Goal: Use online tool/utility: Utilize a website feature to perform a specific function

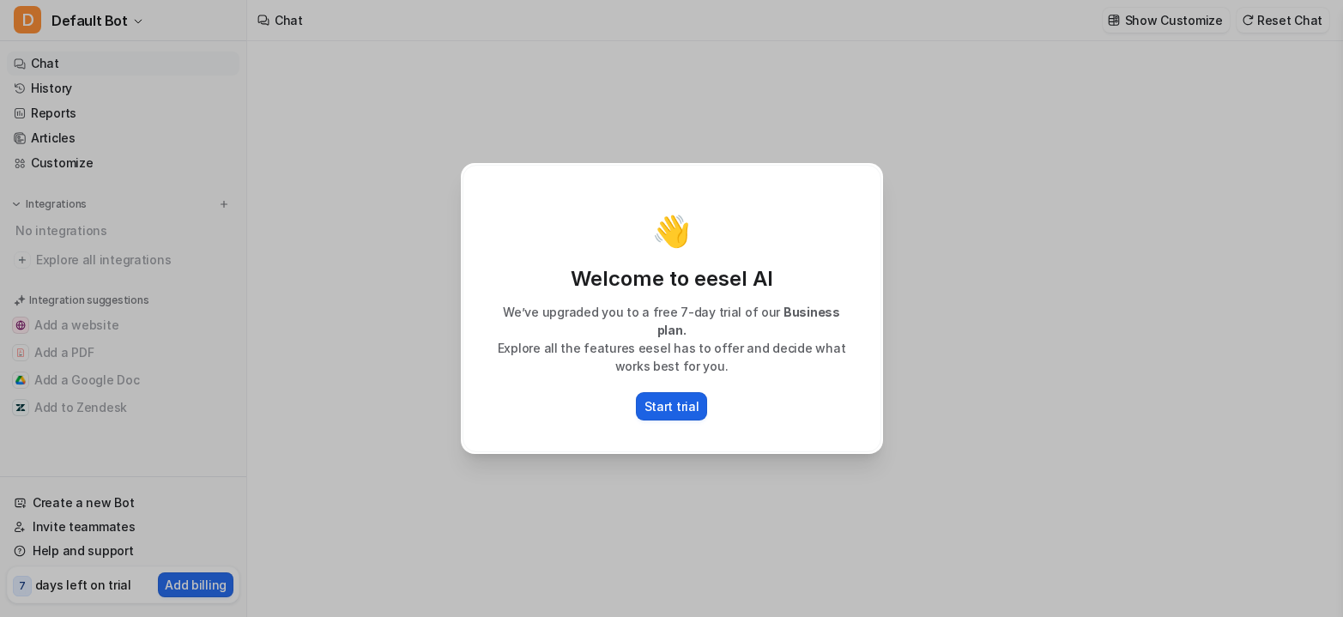
click at [675, 397] on p "Start trial" at bounding box center [671, 406] width 55 height 18
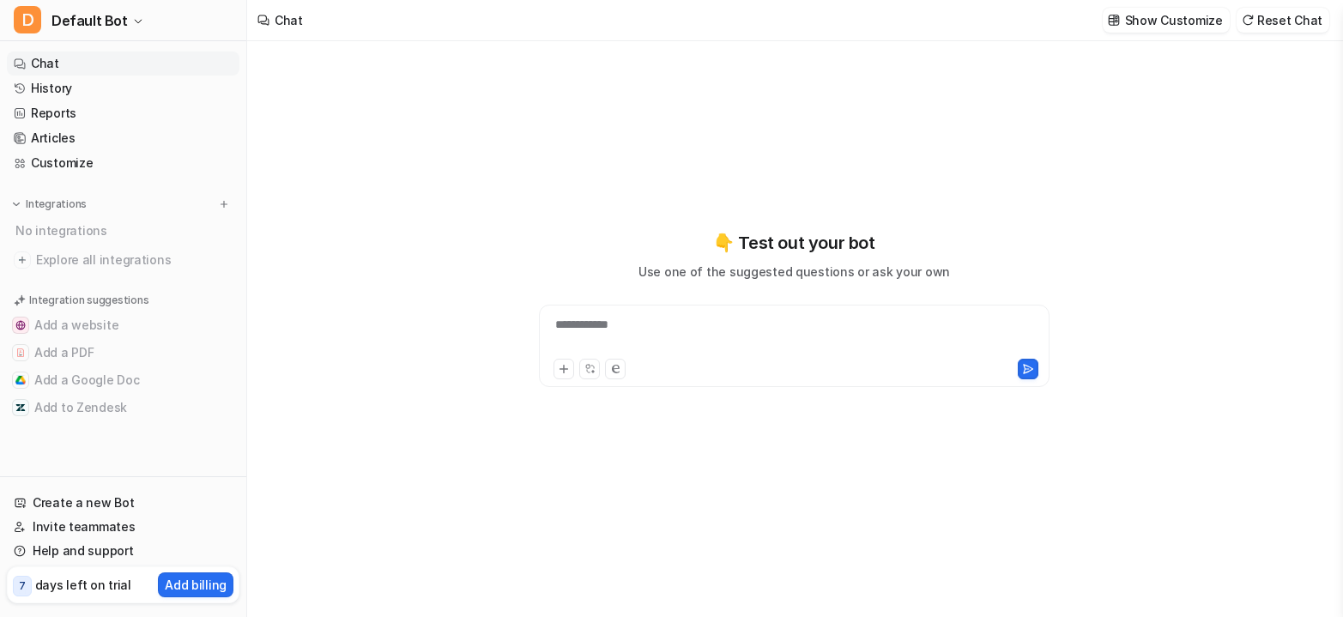
type textarea "**********"
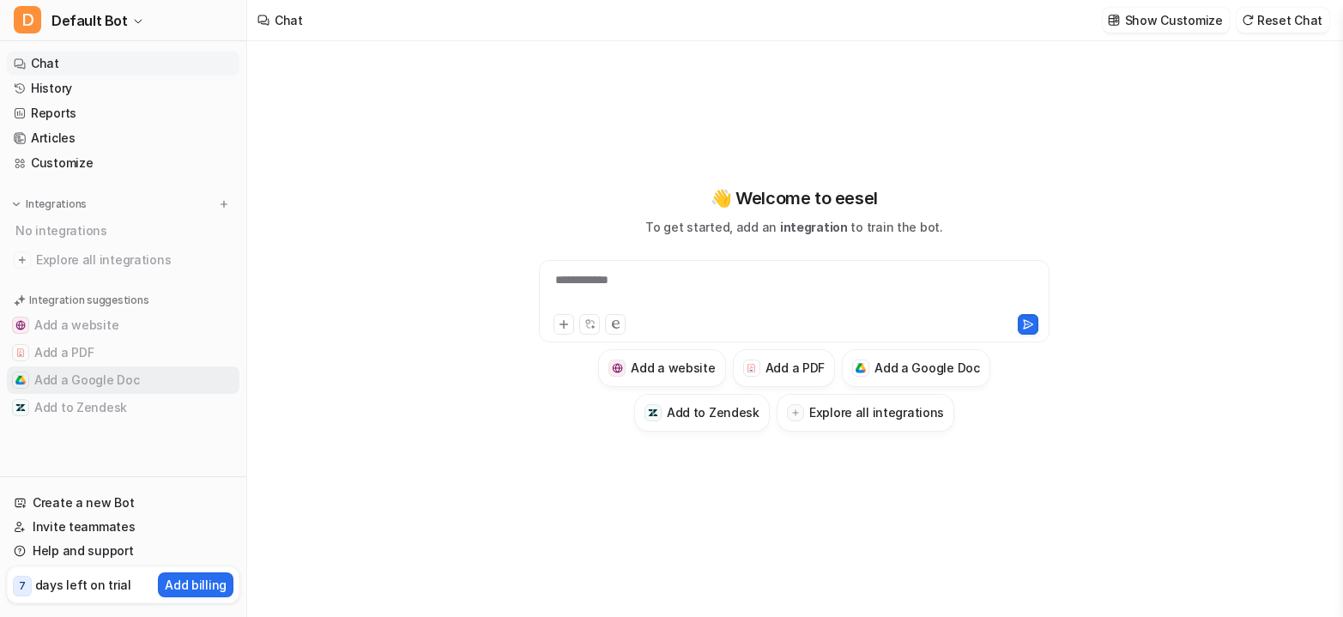
click at [100, 376] on button "Add a Google Doc" at bounding box center [123, 379] width 233 height 27
